Goal: Transaction & Acquisition: Purchase product/service

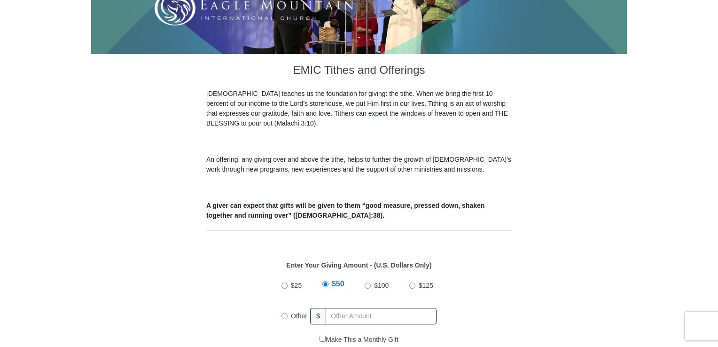
scroll to position [310, 0]
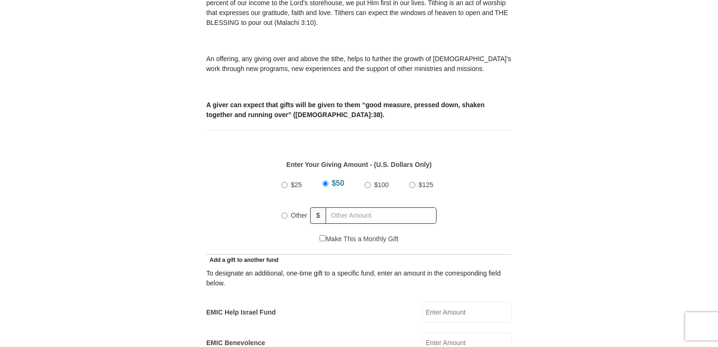
click at [284, 182] on input "$25" at bounding box center [284, 185] width 6 height 6
radio input "true"
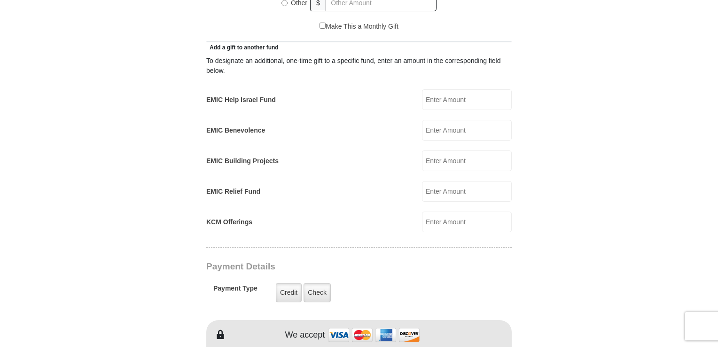
scroll to position [528, 0]
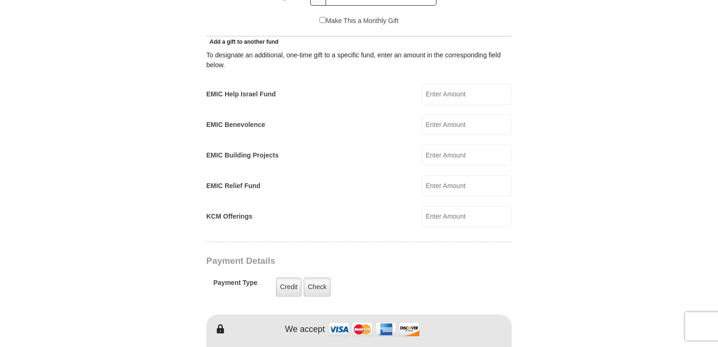
click at [446, 84] on input "EMIC Help Israel Fund" at bounding box center [467, 94] width 90 height 21
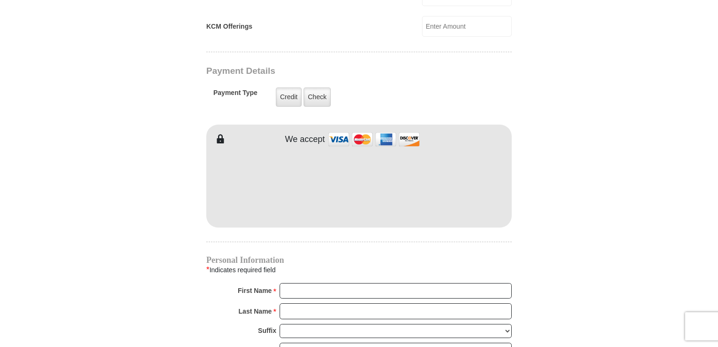
scroll to position [724, 0]
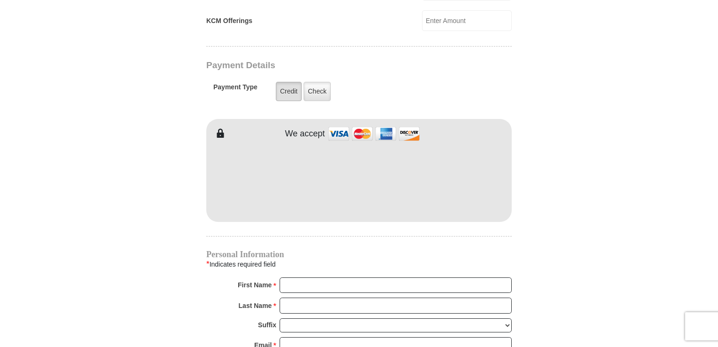
click at [289, 82] on label "Credit" at bounding box center [289, 91] width 26 height 19
click at [0, 0] on input "Credit" at bounding box center [0, 0] width 0 height 0
type input "[PERSON_NAME]"
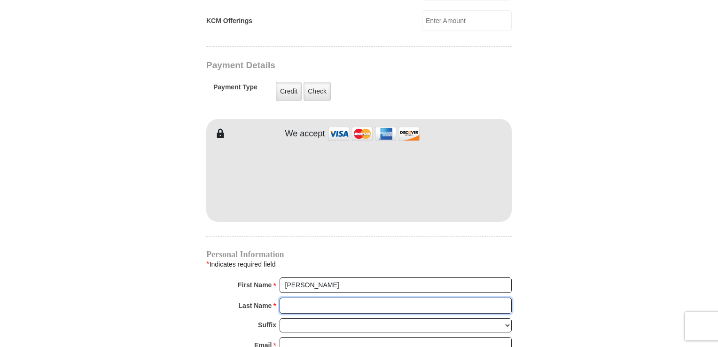
type input "[PERSON_NAME]"
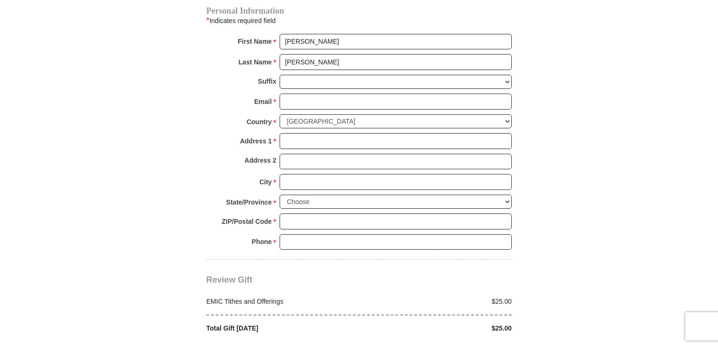
scroll to position [1000, 0]
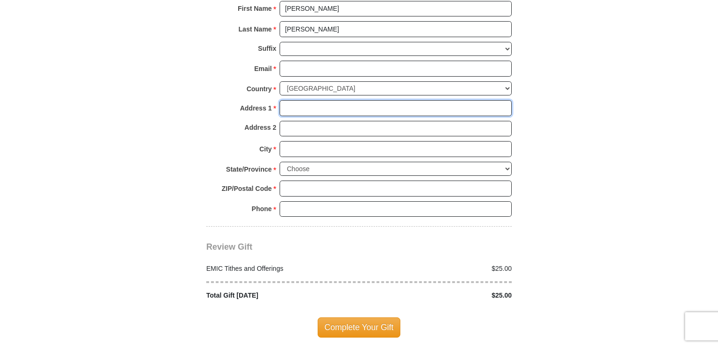
click at [301, 100] on input "Address 1 *" at bounding box center [395, 108] width 232 height 16
type input "[STREET_ADDRESS]"
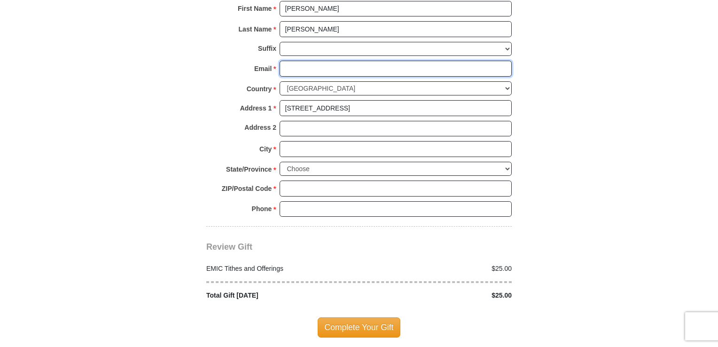
type input "[EMAIL_ADDRESS][DOMAIN_NAME]"
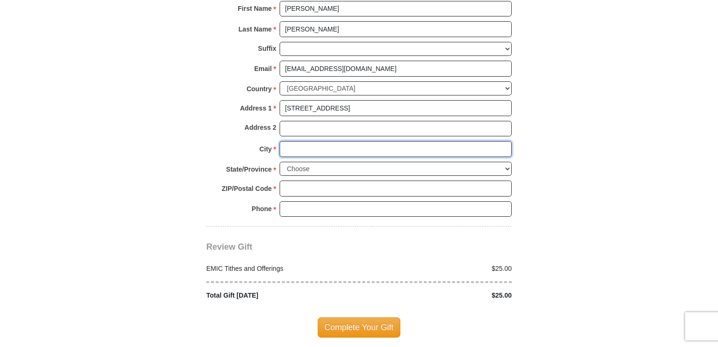
type input "[PERSON_NAME]"
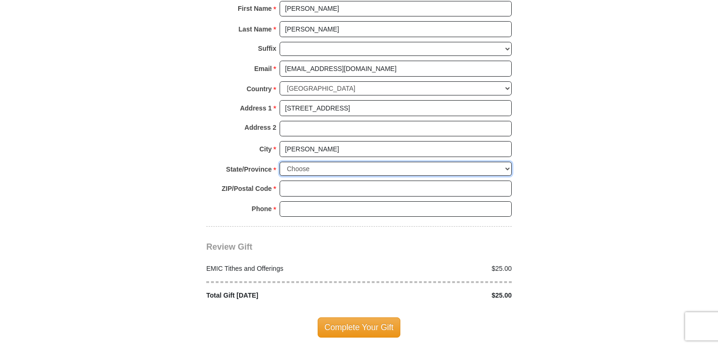
select select "[GEOGRAPHIC_DATA]"
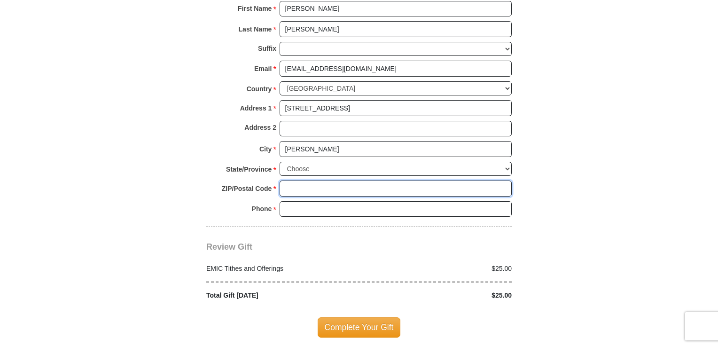
type input "75701"
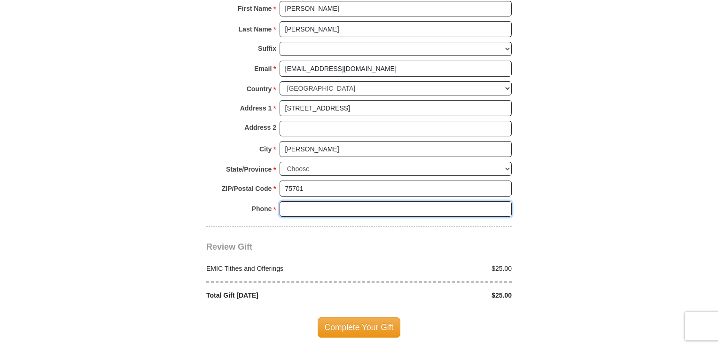
type input "8327952435"
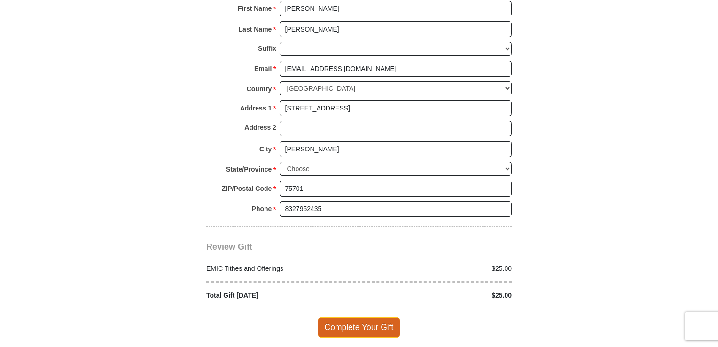
click at [349, 317] on span "Complete Your Gift" at bounding box center [359, 327] width 83 height 20
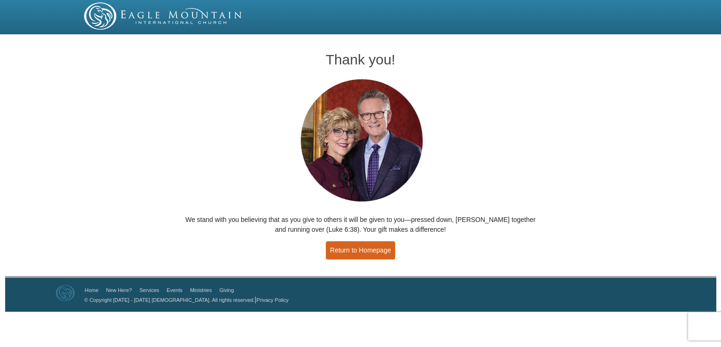
click at [378, 249] on link "Return to Homepage" at bounding box center [361, 250] width 70 height 18
